Goal: Navigation & Orientation: Find specific page/section

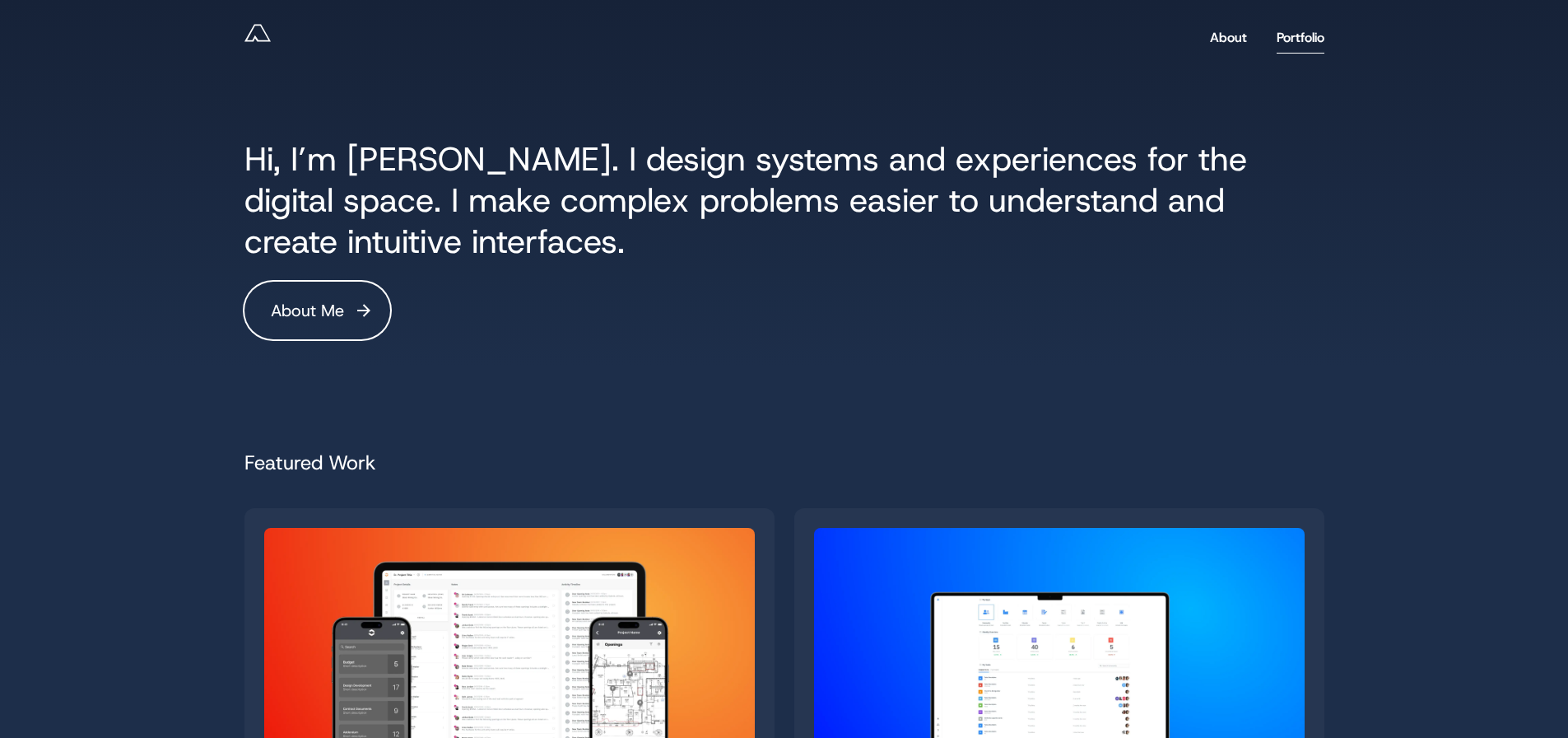
click at [1304, 35] on link "Portfolio" at bounding box center [1300, 38] width 48 height 31
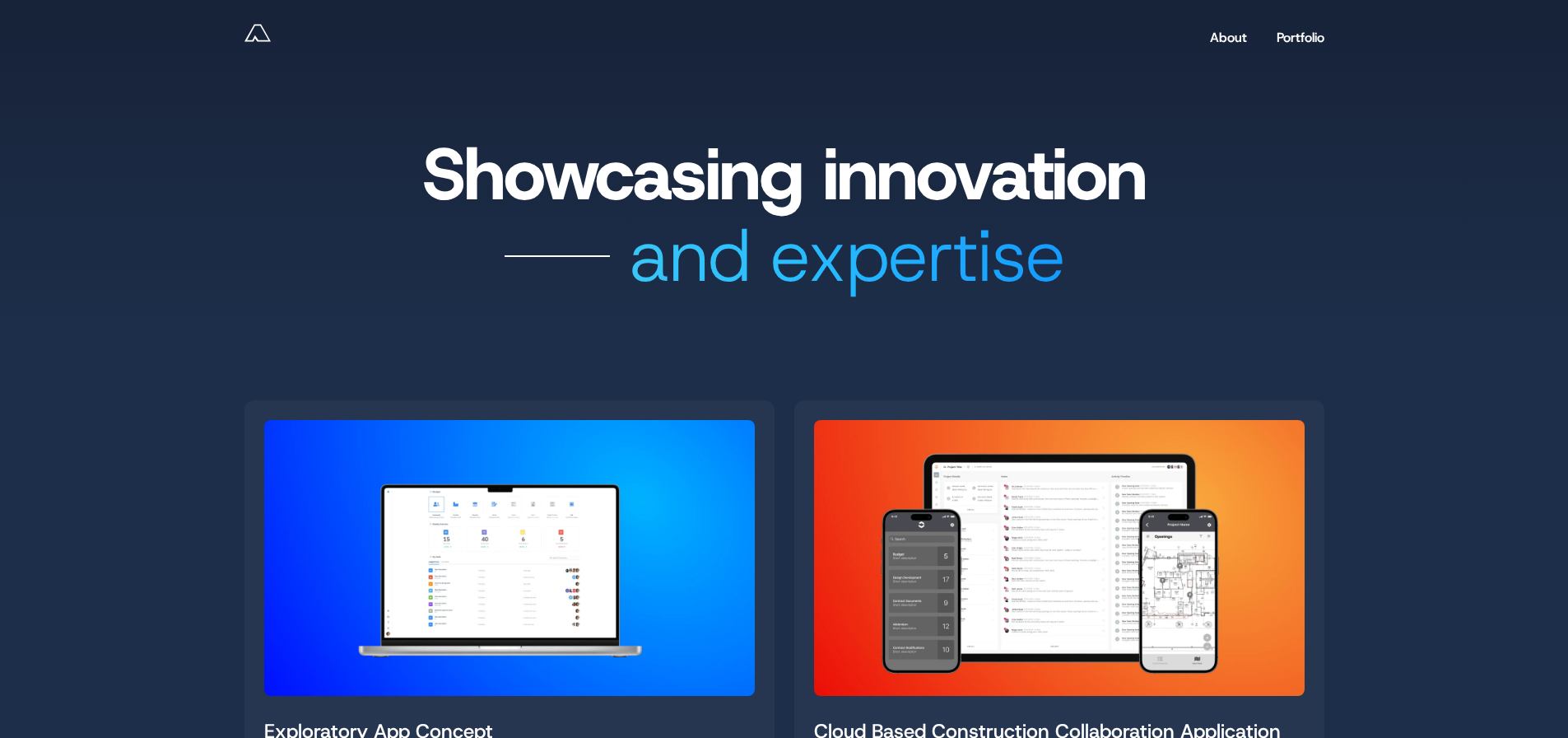
click at [257, 37] on icon "Andy Reff - Lead Product Designer" at bounding box center [257, 33] width 26 height 26
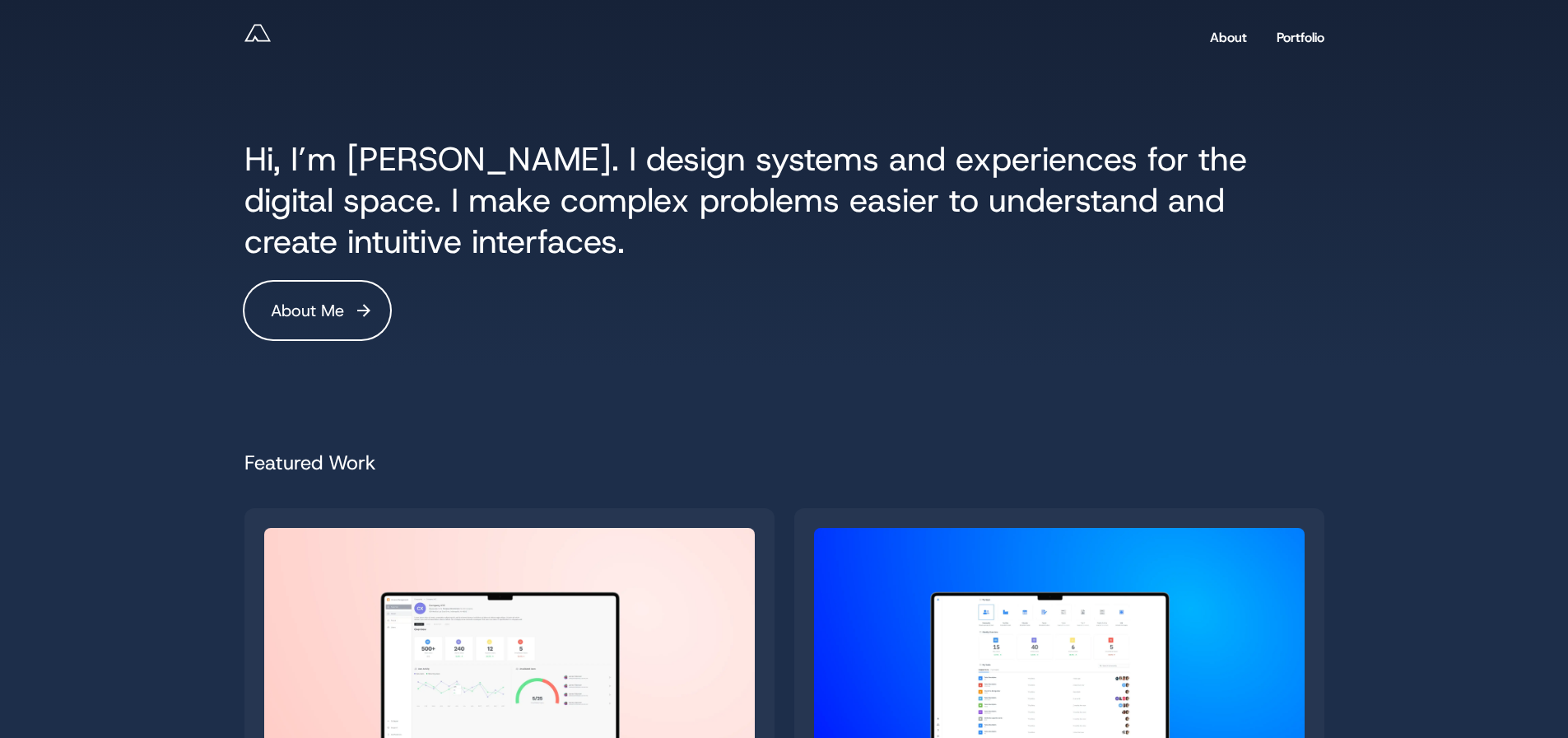
click at [325, 314] on span at bounding box center [317, 310] width 17 height 17
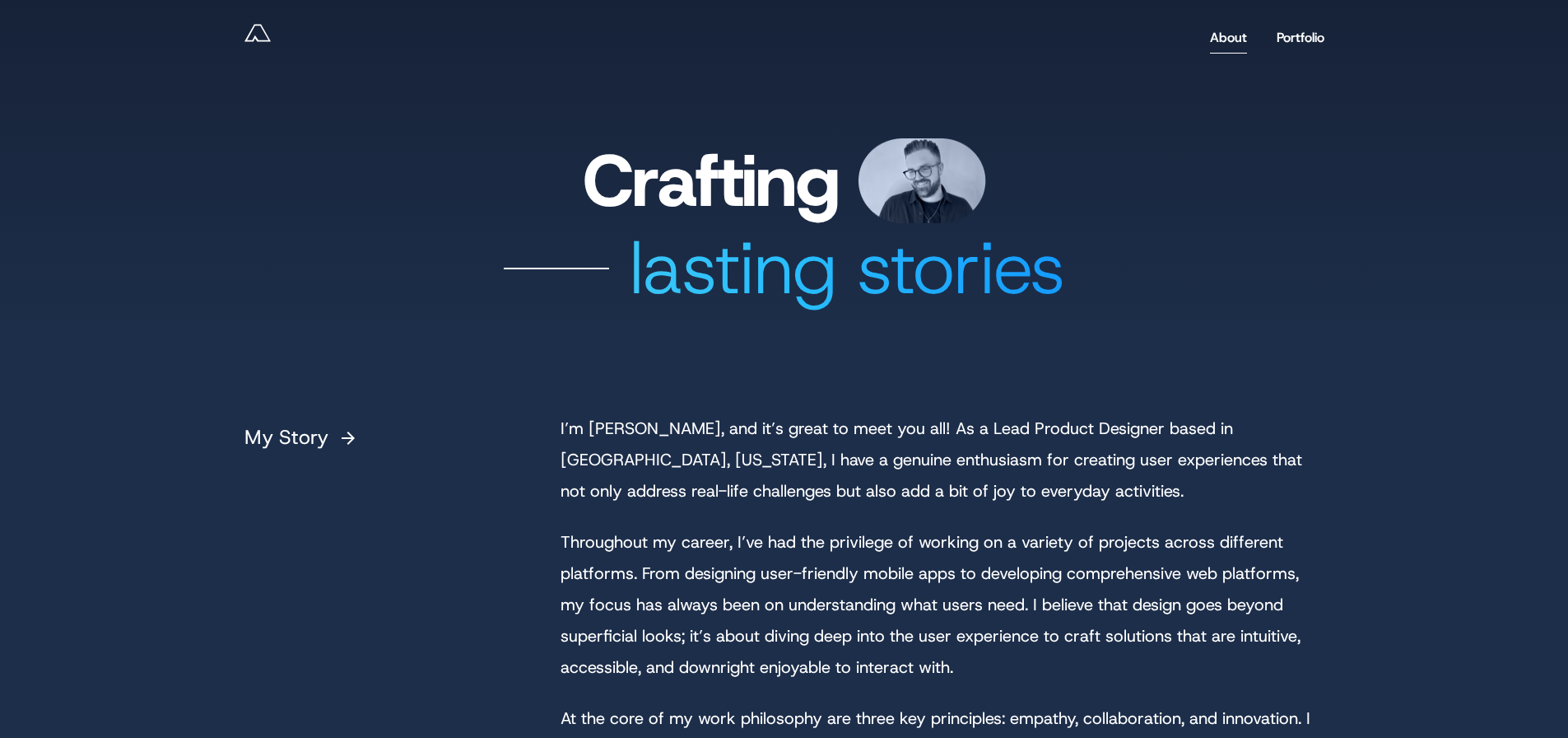
click at [1220, 36] on link "About" at bounding box center [1228, 38] width 37 height 31
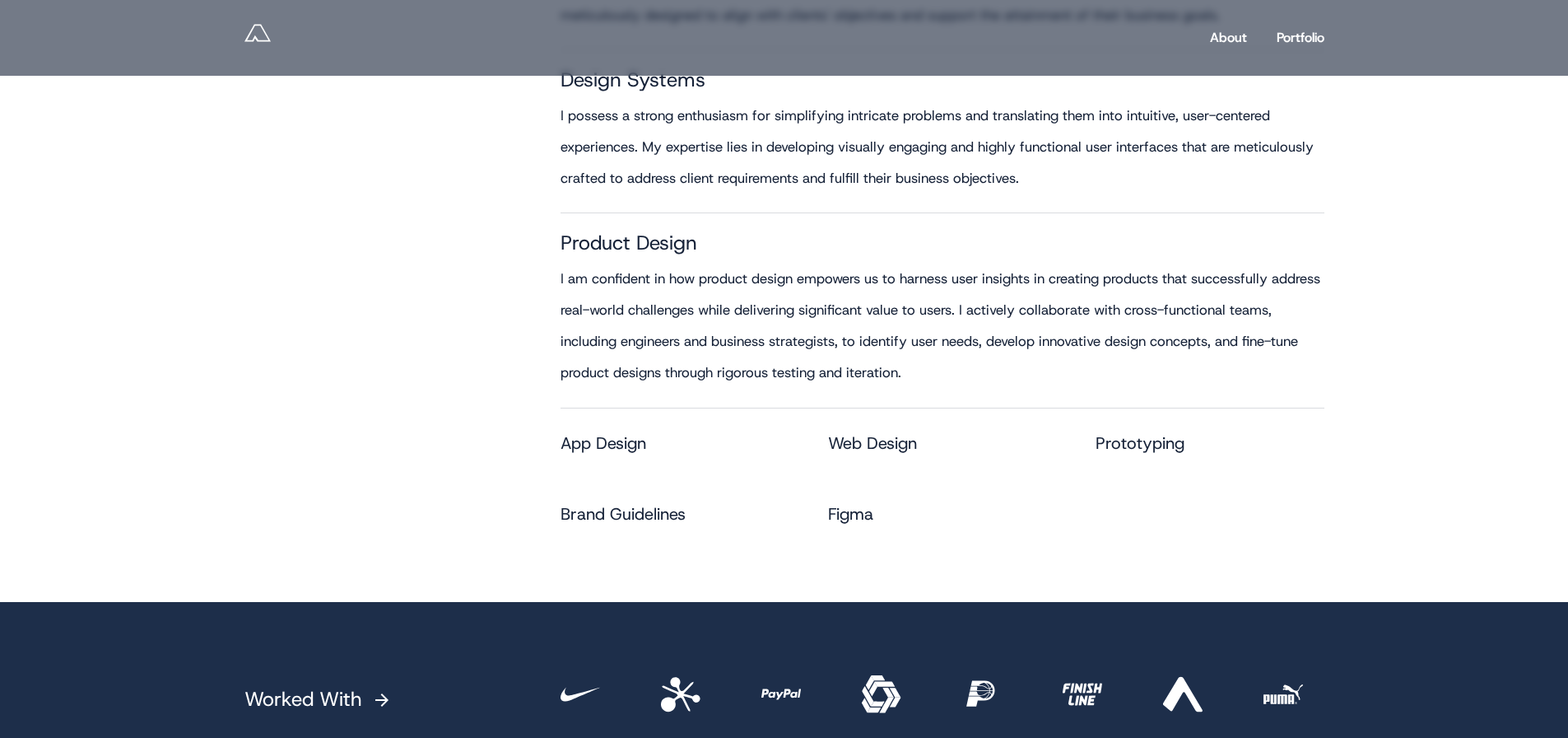
scroll to position [2964, 0]
